Goal: Transaction & Acquisition: Purchase product/service

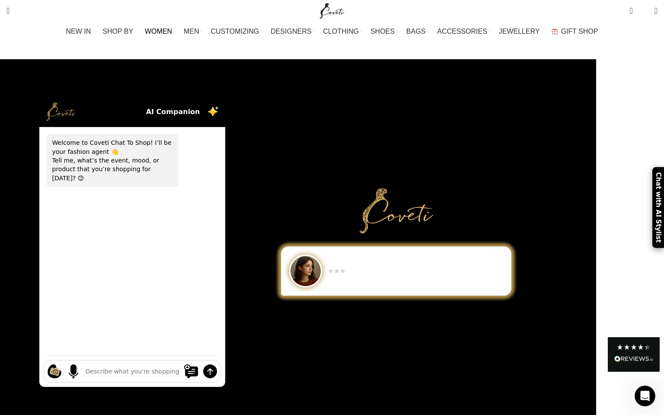
click at [172, 31] on span "WOMEN" at bounding box center [158, 31] width 27 height 8
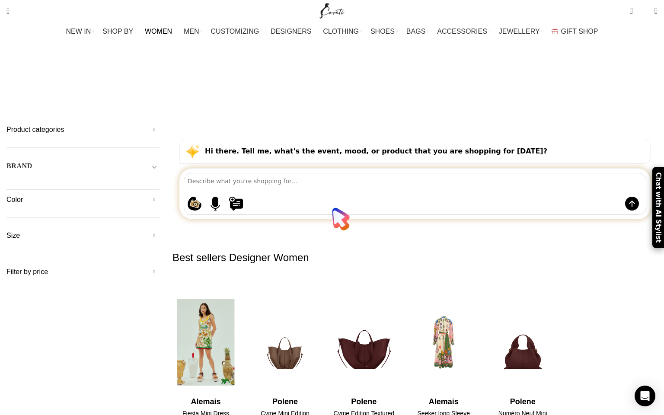
click at [239, 394] on link "Alemais Fiesta Mini Dress $520.00" at bounding box center [206, 415] width 66 height 42
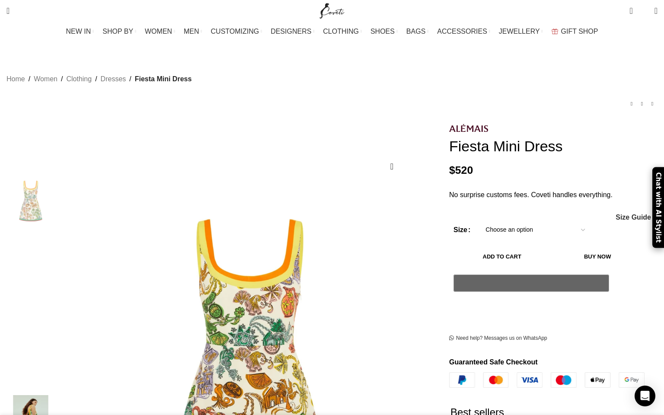
scroll to position [0, 819]
